Goal: Complete application form: Complete application form

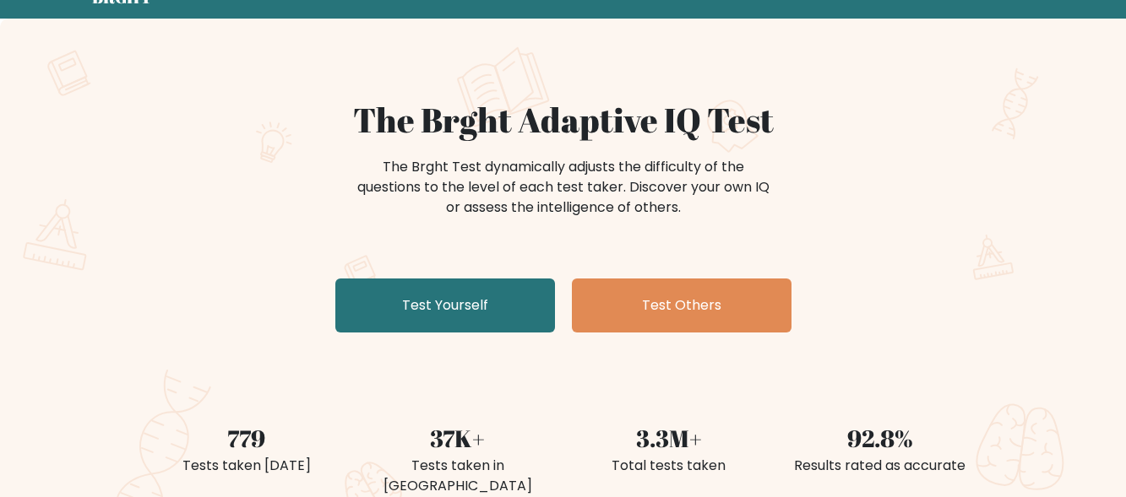
scroll to position [77, 0]
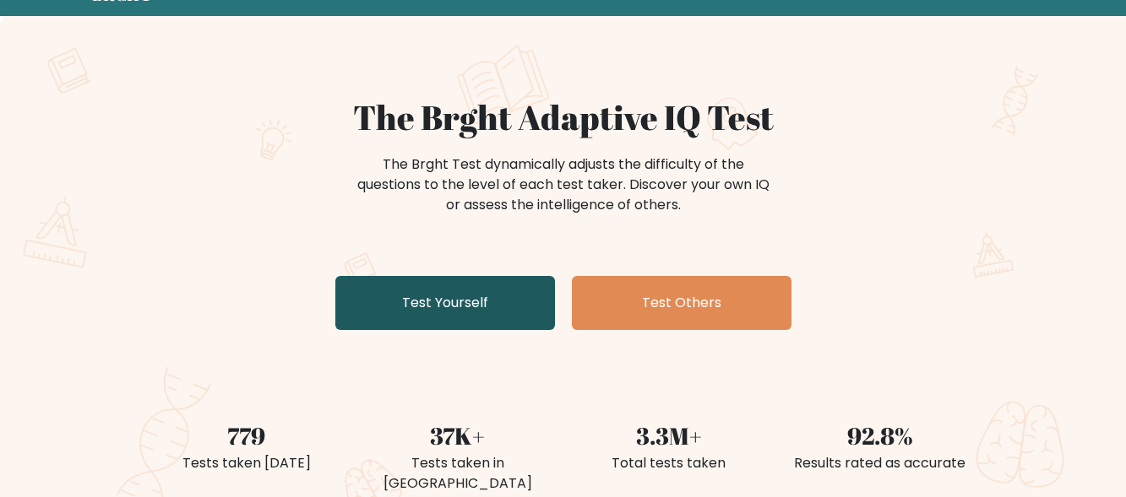
click at [426, 312] on link "Test Yourself" at bounding box center [445, 303] width 220 height 54
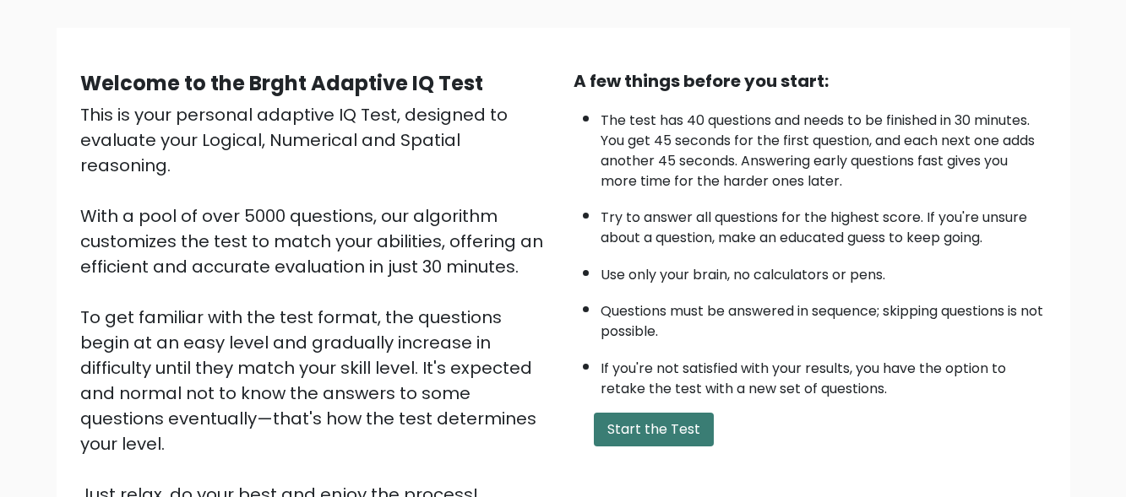
scroll to position [105, 0]
click at [658, 429] on button "Start the Test" at bounding box center [654, 431] width 120 height 34
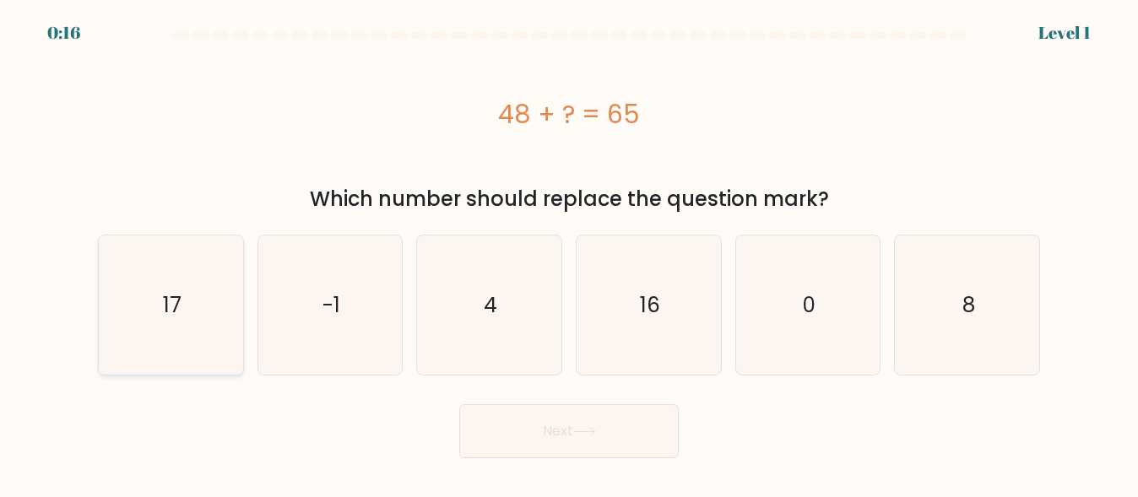
click at [169, 290] on text "17" at bounding box center [172, 305] width 19 height 30
click at [569, 253] on input "a. 17" at bounding box center [569, 251] width 1 height 4
radio input "true"
click at [546, 443] on button "Next" at bounding box center [569, 431] width 220 height 54
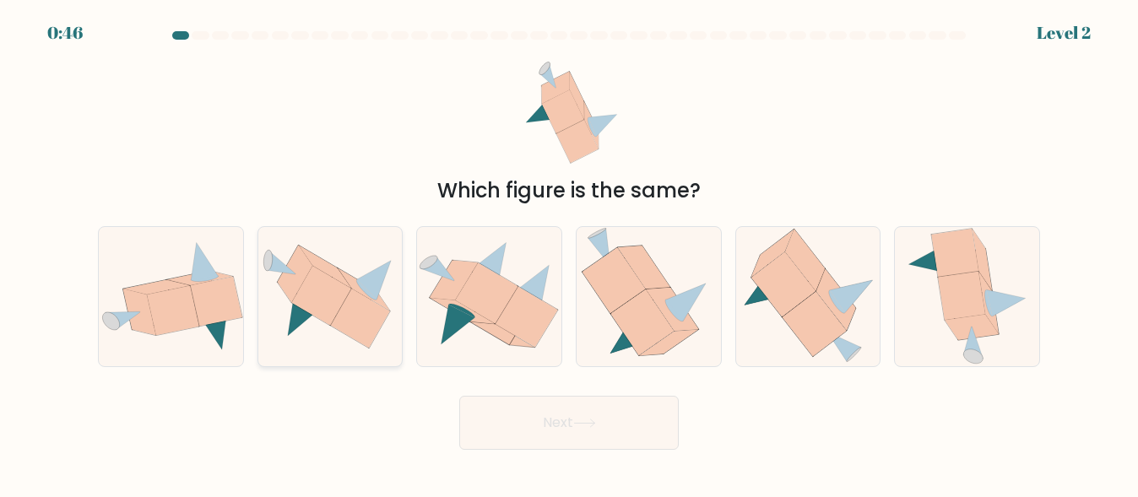
click at [347, 295] on icon at bounding box center [321, 296] width 60 height 60
click at [569, 253] on input "b." at bounding box center [569, 251] width 1 height 4
radio input "true"
click at [512, 423] on button "Next" at bounding box center [569, 423] width 220 height 54
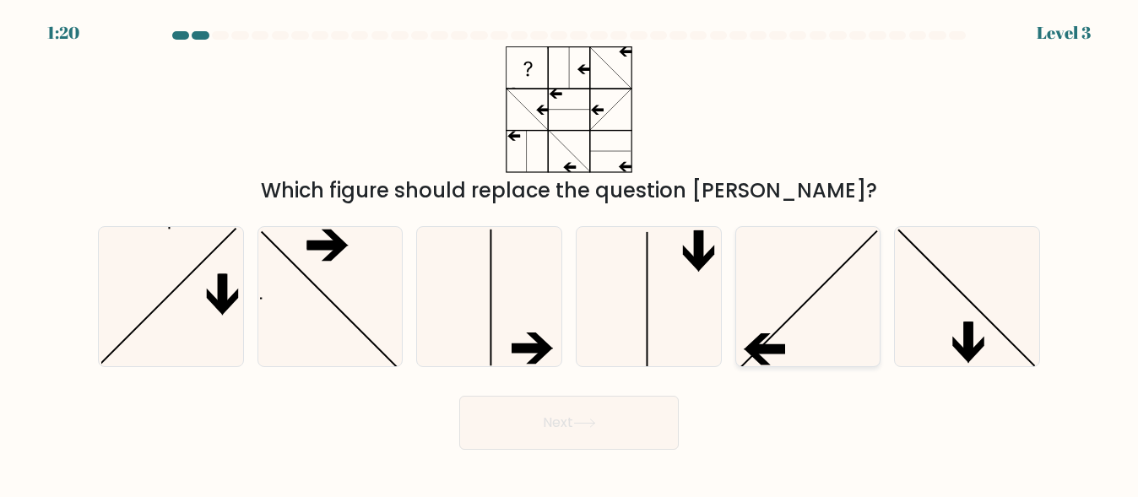
click at [802, 311] on icon at bounding box center [807, 296] width 139 height 139
click at [570, 253] on input "e." at bounding box center [569, 251] width 1 height 4
radio input "true"
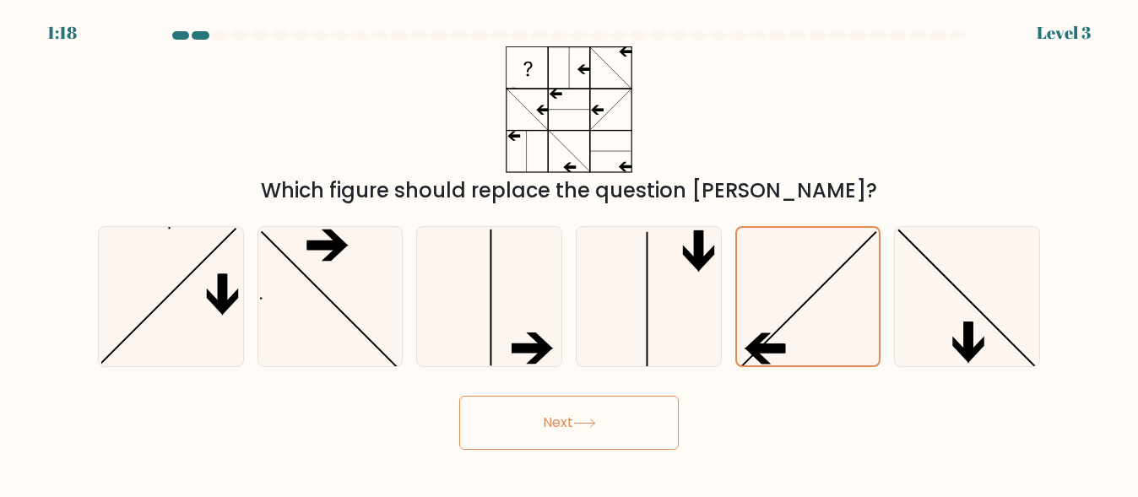
click at [594, 432] on button "Next" at bounding box center [569, 423] width 220 height 54
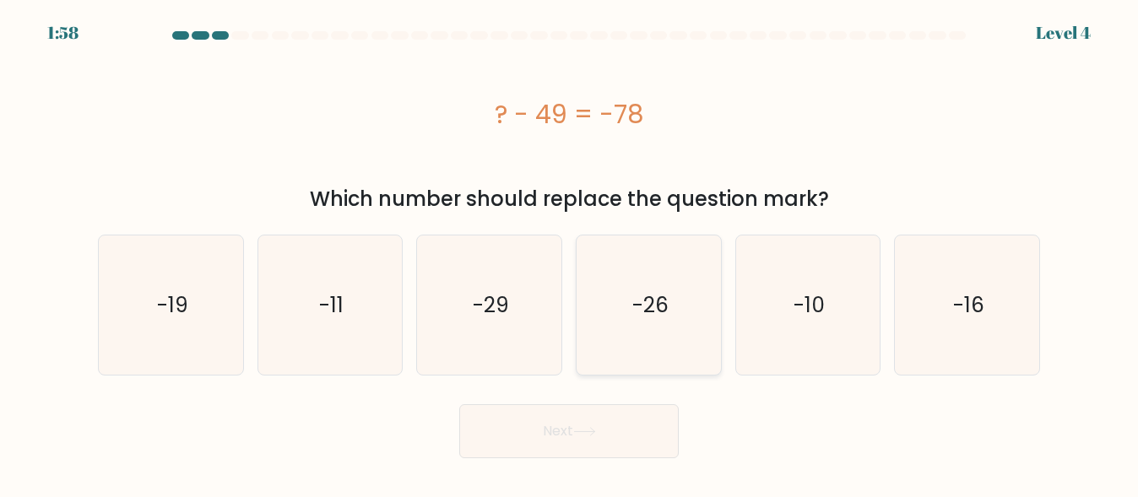
click at [631, 335] on icon "-26" at bounding box center [648, 305] width 139 height 139
click at [570, 253] on input "d. -26" at bounding box center [569, 251] width 1 height 4
radio input "true"
click at [609, 444] on button "Next" at bounding box center [569, 431] width 220 height 54
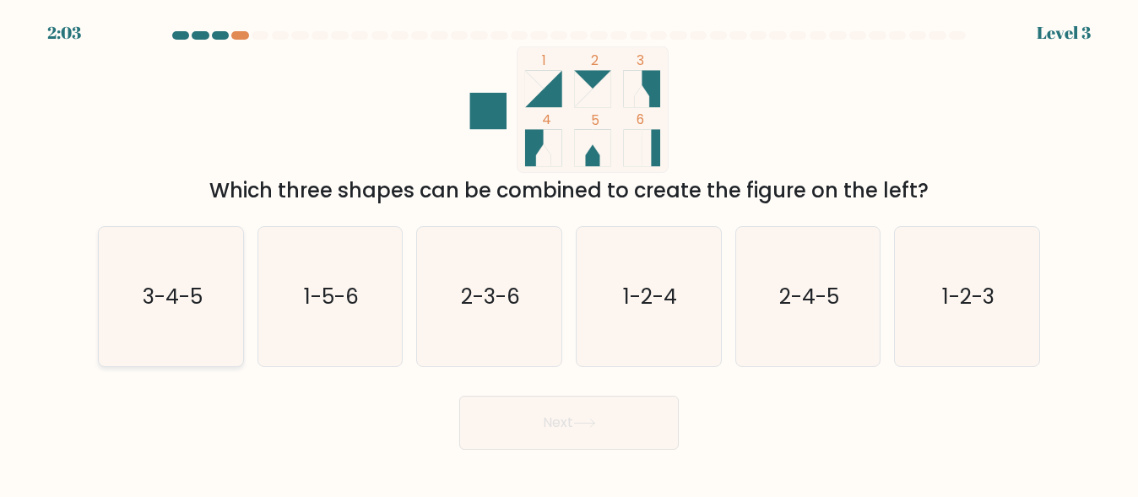
click at [145, 305] on text "3-4-5" at bounding box center [172, 297] width 60 height 30
click at [569, 253] on input "a. 3-4-5" at bounding box center [569, 251] width 1 height 4
radio input "true"
click at [544, 436] on button "Next" at bounding box center [569, 423] width 220 height 54
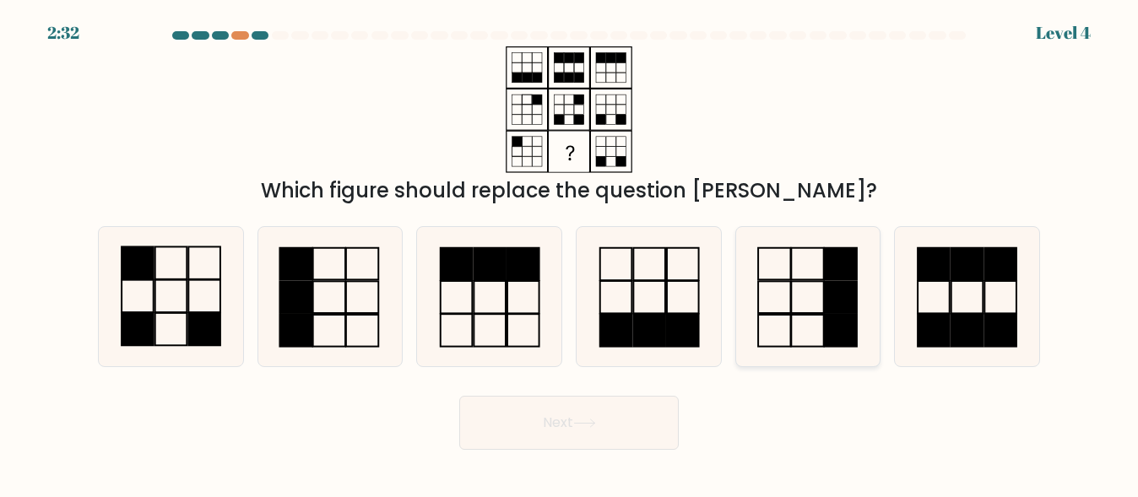
drag, startPoint x: 769, startPoint y: 326, endPoint x: 741, endPoint y: 335, distance: 29.4
drag, startPoint x: 741, startPoint y: 335, endPoint x: 769, endPoint y: 338, distance: 28.0
click at [769, 338] on icon at bounding box center [807, 296] width 139 height 139
click at [570, 253] on input "e." at bounding box center [569, 251] width 1 height 4
radio input "true"
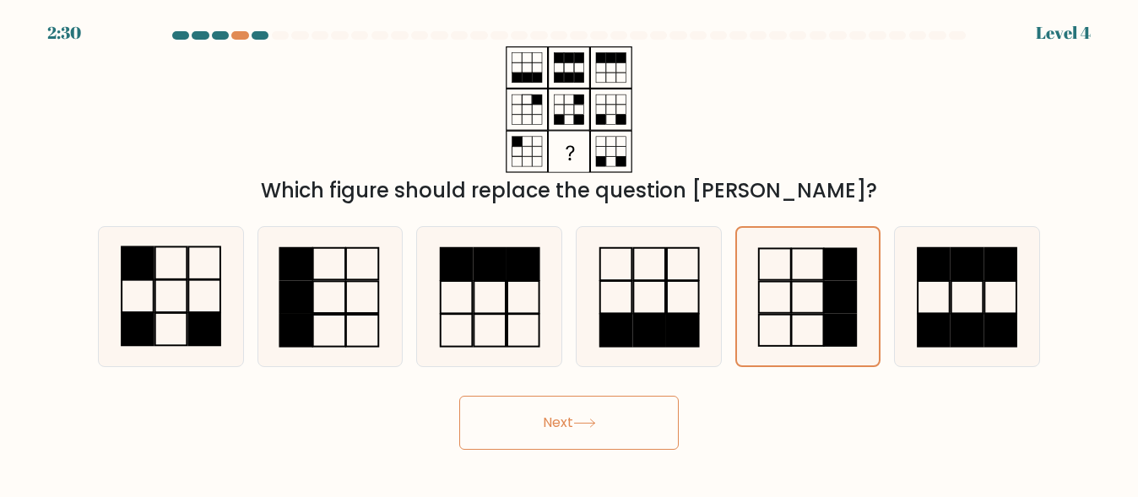
click at [560, 437] on button "Next" at bounding box center [569, 423] width 220 height 54
